Goal: Communication & Community: Ask a question

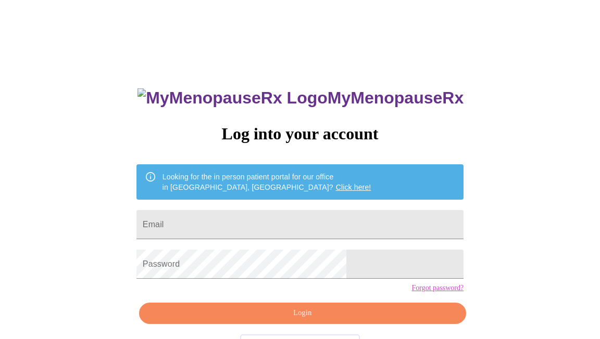
scroll to position [37, 0]
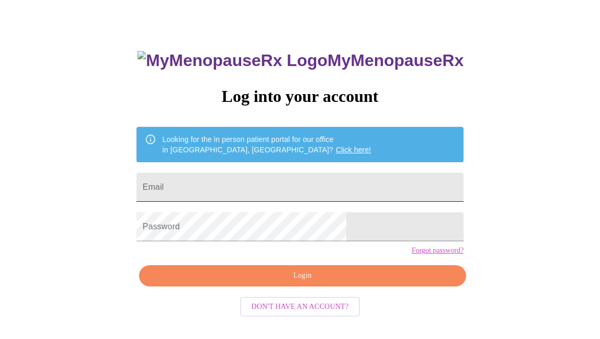
click at [213, 191] on input "Email" at bounding box center [299, 187] width 327 height 29
type input "[EMAIL_ADDRESS][DOMAIN_NAME]"
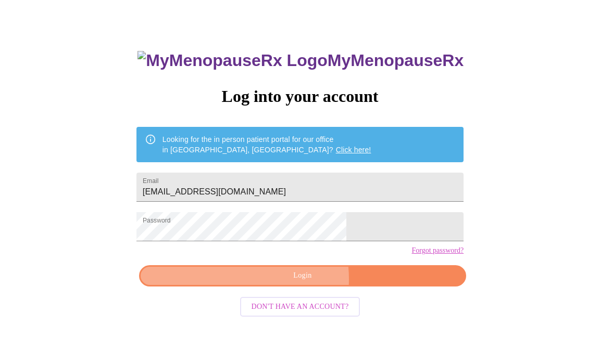
click at [288, 283] on span "Login" at bounding box center [302, 276] width 303 height 13
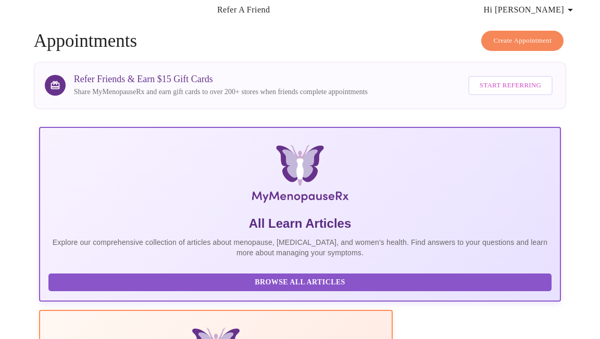
scroll to position [7, 0]
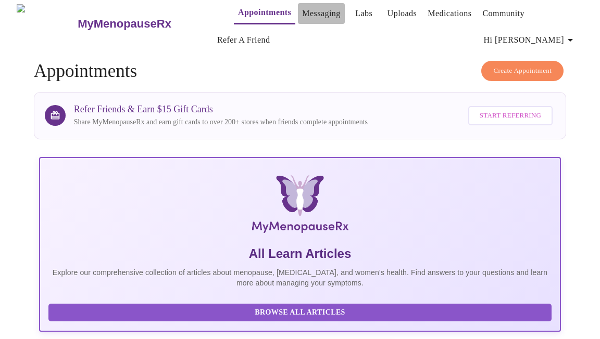
click at [305, 10] on link "Messaging" at bounding box center [321, 13] width 38 height 15
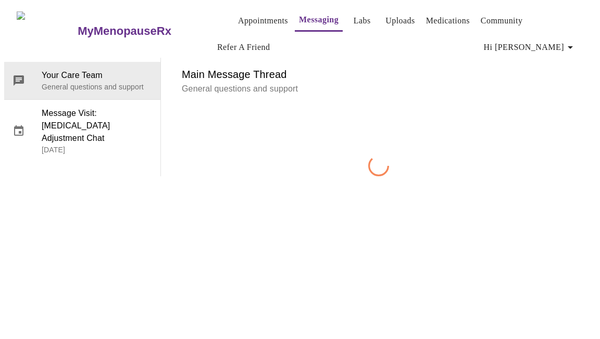
scroll to position [53, 0]
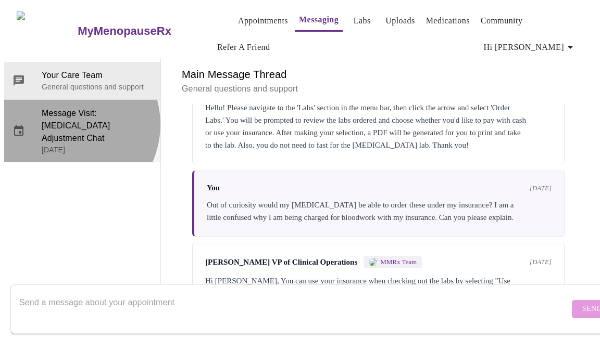
click at [61, 107] on span "Message Visit: [MEDICAL_DATA] Adjustment Chat" at bounding box center [97, 125] width 110 height 37
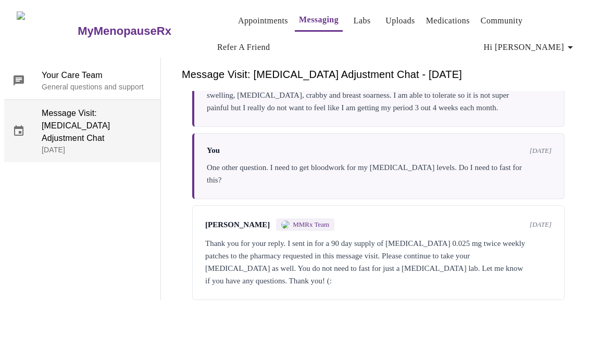
scroll to position [223, 0]
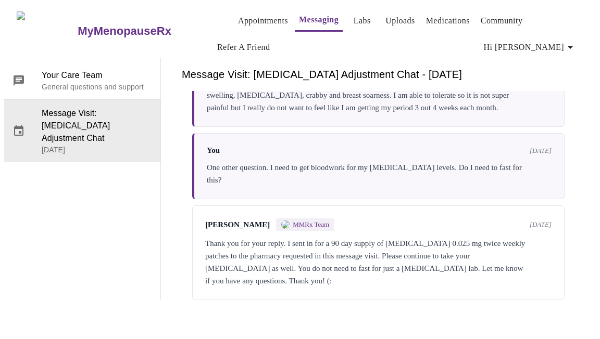
click at [214, 237] on div "Thank you for your reply. I sent in for a 90 day supply of [MEDICAL_DATA] 0.025…" at bounding box center [378, 262] width 346 height 50
click at [210, 161] on div "One other question. I need to get bloodwork for my [MEDICAL_DATA] levels. Do I …" at bounding box center [379, 173] width 345 height 25
click at [244, 237] on div "Thank you for your reply. I sent in for a 90 day supply of [MEDICAL_DATA] 0.025…" at bounding box center [378, 262] width 346 height 50
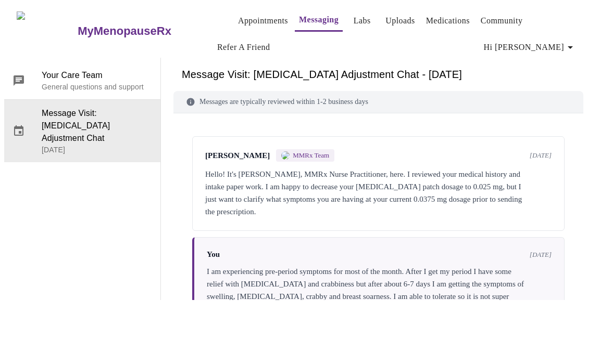
scroll to position [0, 0]
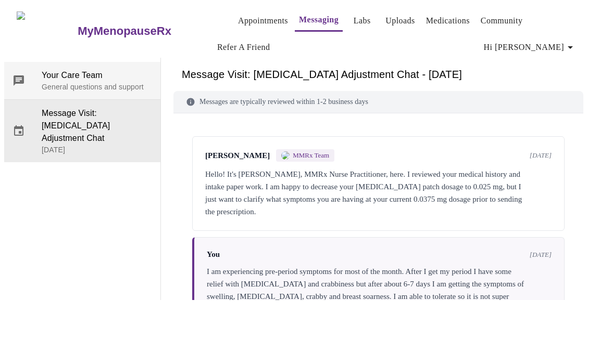
click at [73, 69] on span "Your Care Team" at bounding box center [97, 75] width 110 height 12
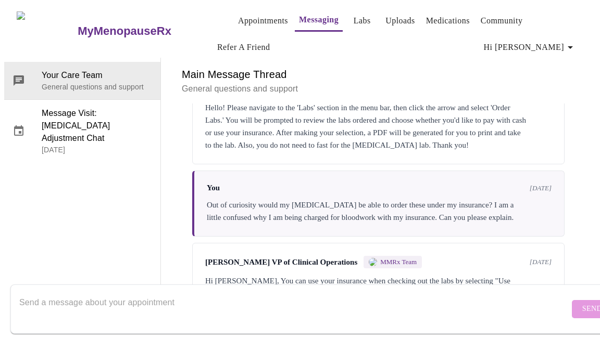
scroll to position [4572, 0]
click at [168, 292] on textarea "Send a message about your appointment" at bounding box center [294, 308] width 550 height 33
click at [183, 297] on textarea "Hi, I have a question. I am currently on testostergone" at bounding box center [294, 308] width 550 height 33
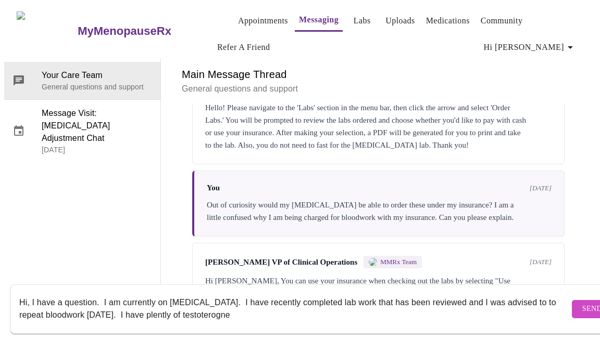
click at [168, 302] on textarea "Hi, I have a question. I am currently on [MEDICAL_DATA]. I have recently comple…" at bounding box center [294, 308] width 550 height 33
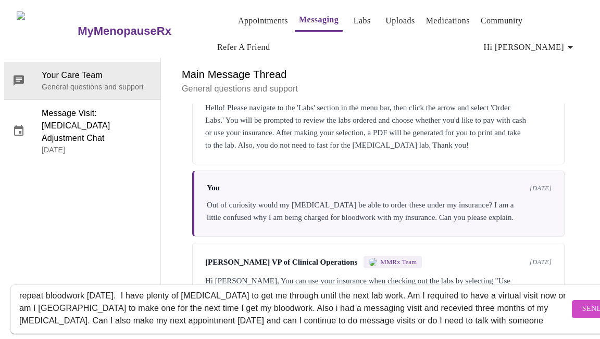
scroll to position [32, 0]
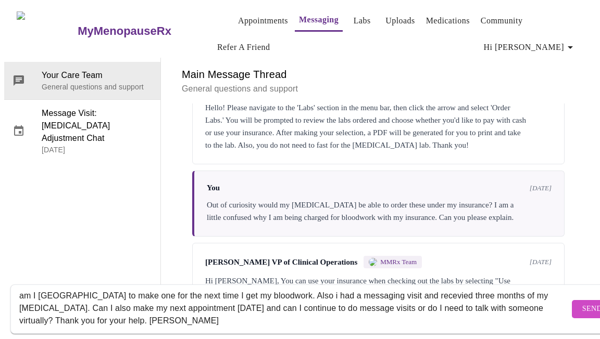
type textarea "Hi, I have a question. I am currently on [MEDICAL_DATA]. I have recently comple…"
click at [582, 303] on span "Send" at bounding box center [592, 309] width 20 height 13
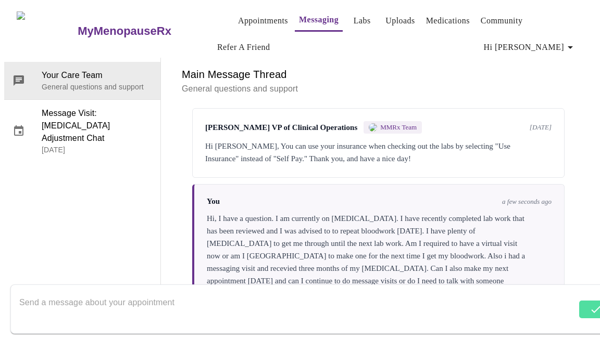
scroll to position [4620, 0]
